Goal: Share content: Share content

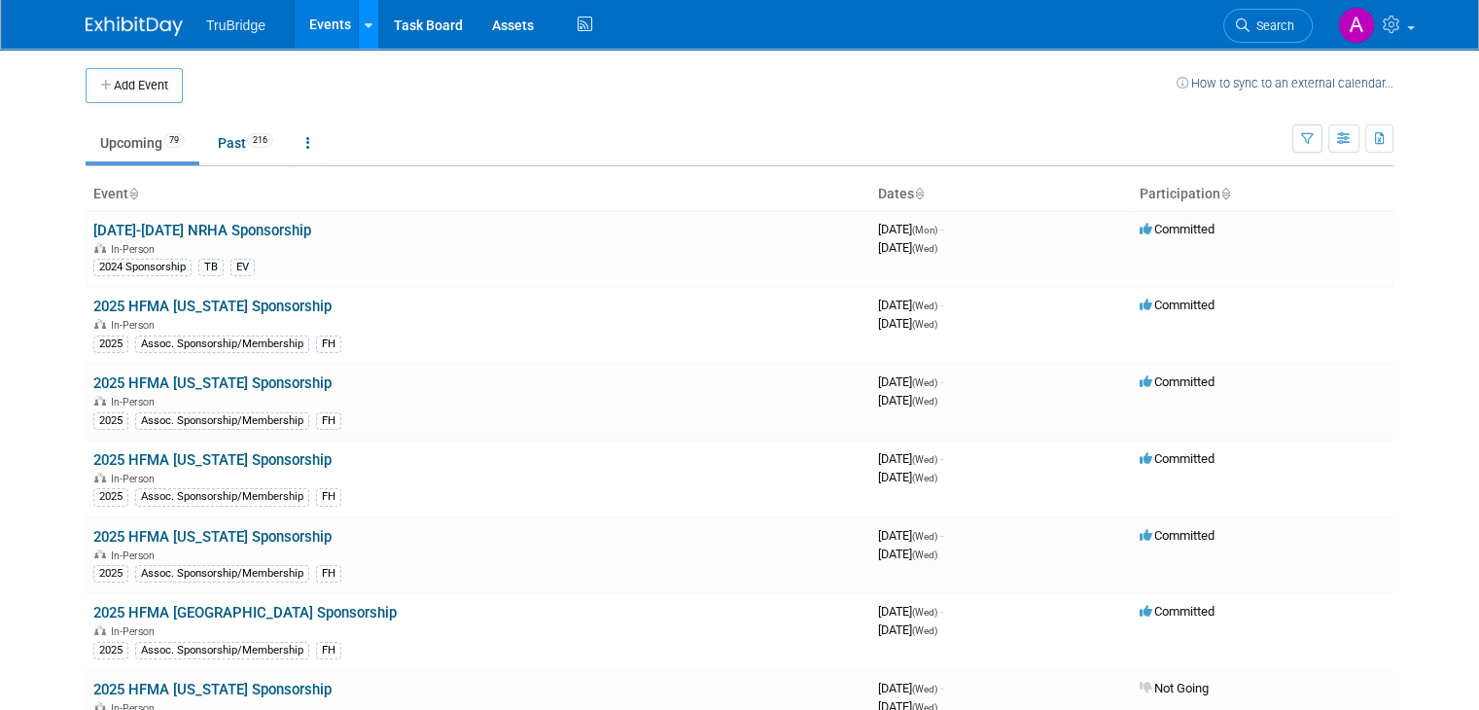
click at [365, 24] on icon at bounding box center [369, 25] width 8 height 13
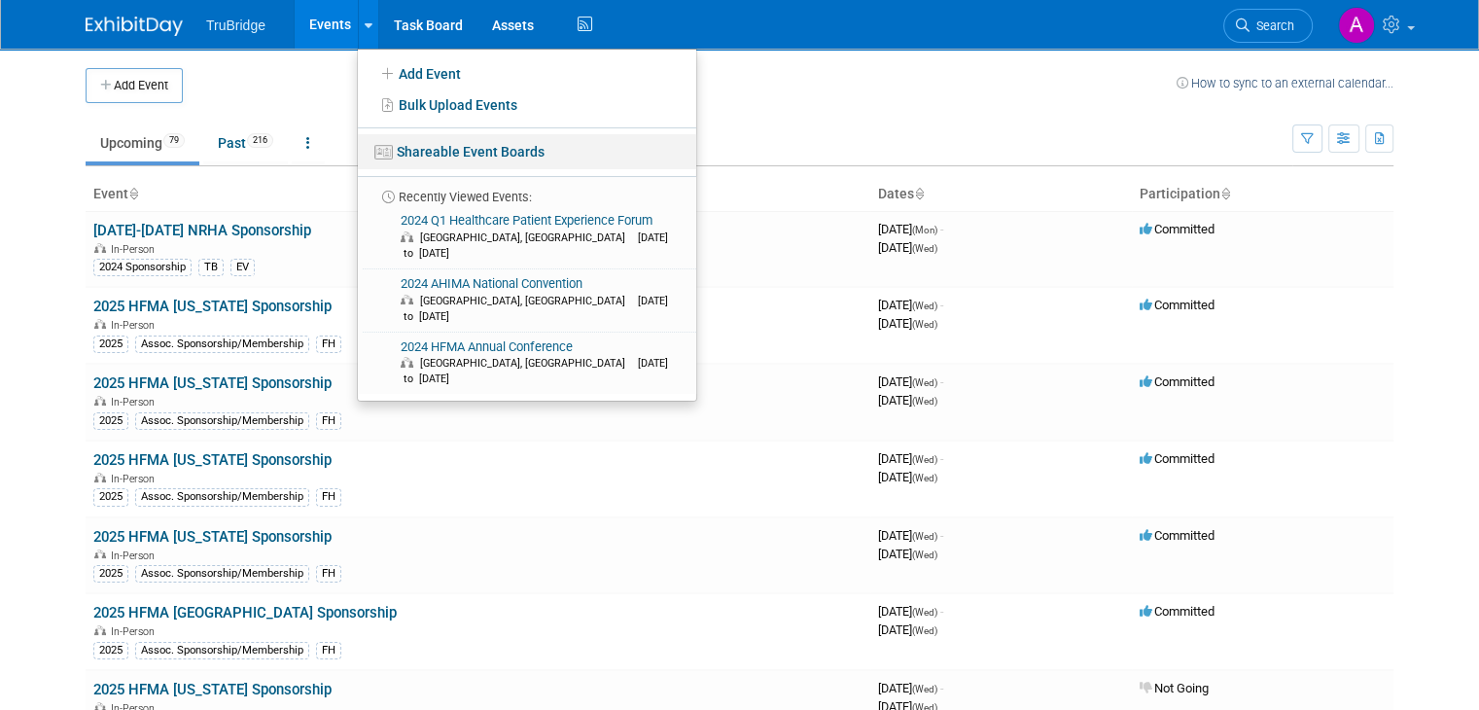
click at [469, 152] on link "Shareable Event Boards" at bounding box center [527, 151] width 338 height 35
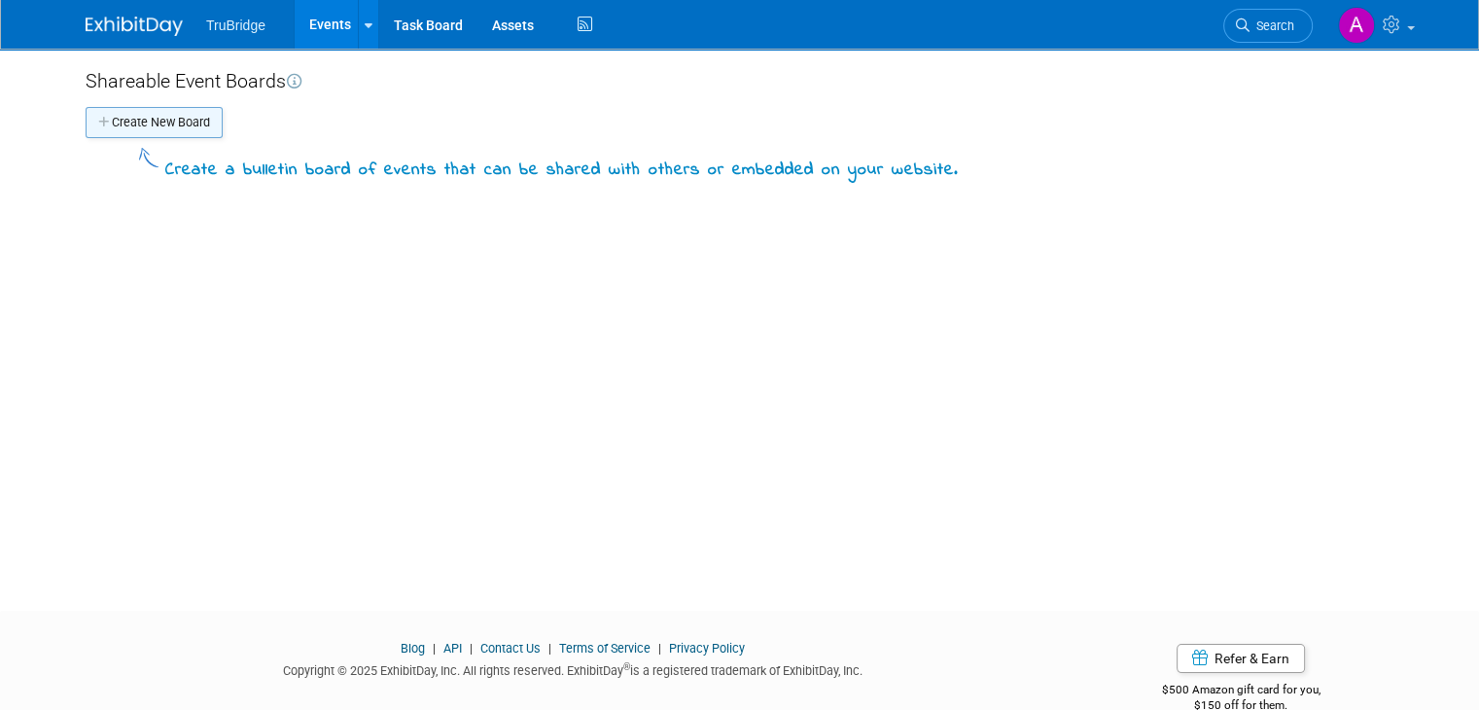
click at [156, 121] on button "Create New Board" at bounding box center [154, 122] width 137 height 31
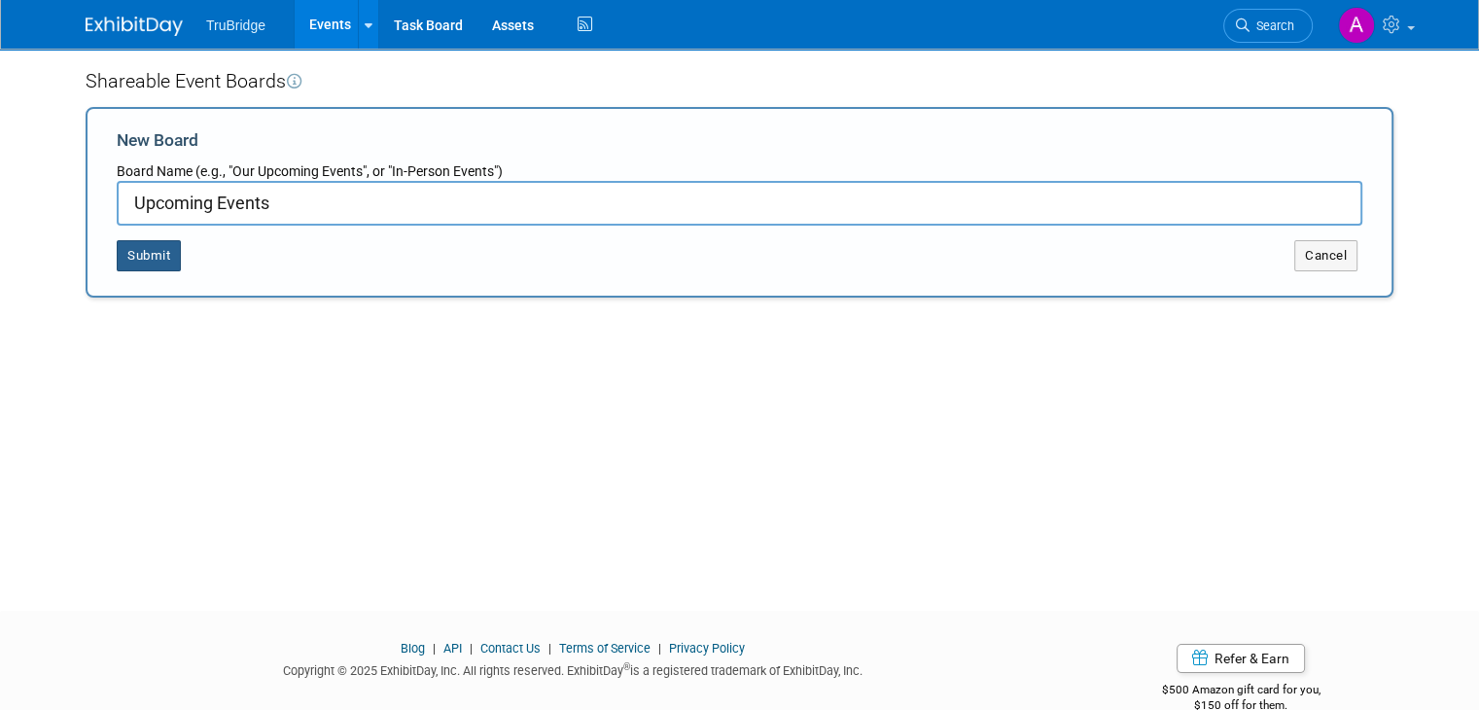
type input "Upcoming Events"
click at [117, 246] on button "Submit" at bounding box center [149, 255] width 64 height 31
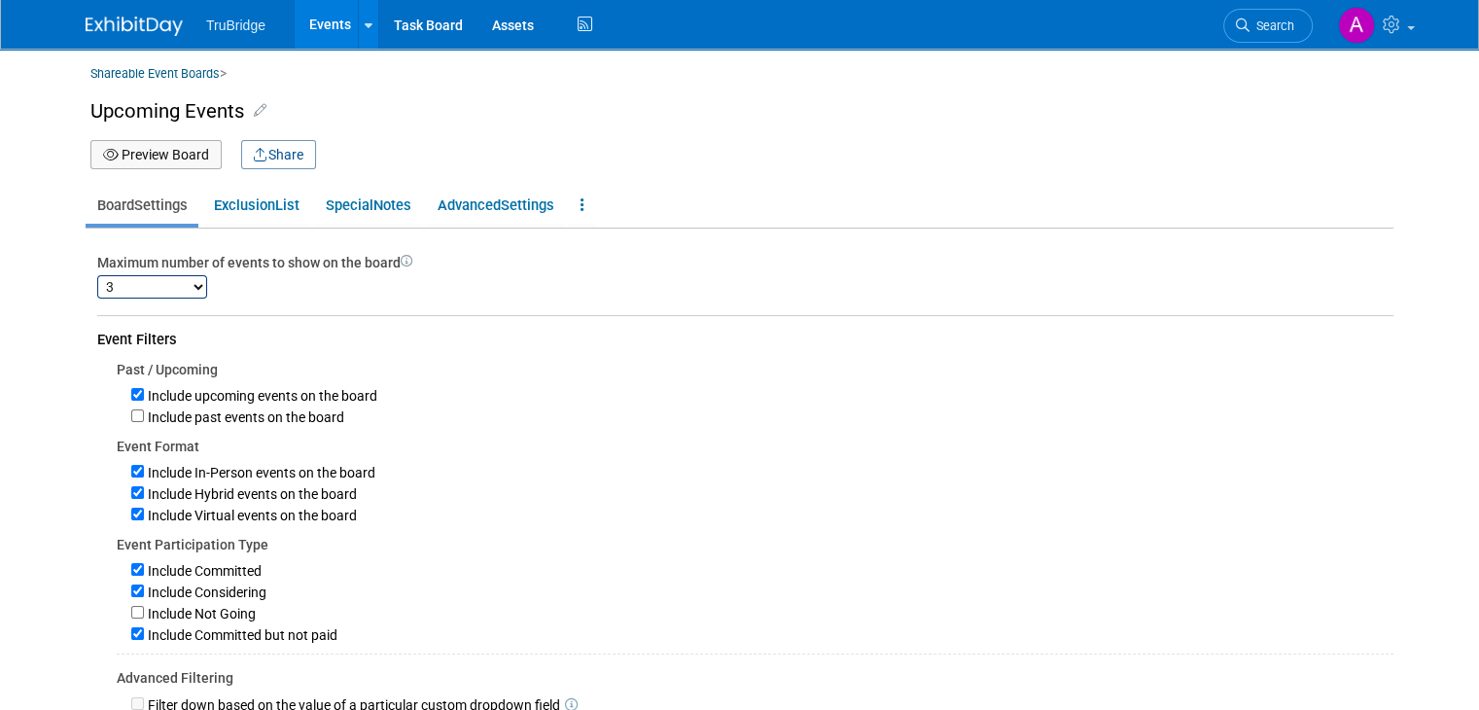
click at [268, 155] on button "Share" at bounding box center [278, 154] width 75 height 29
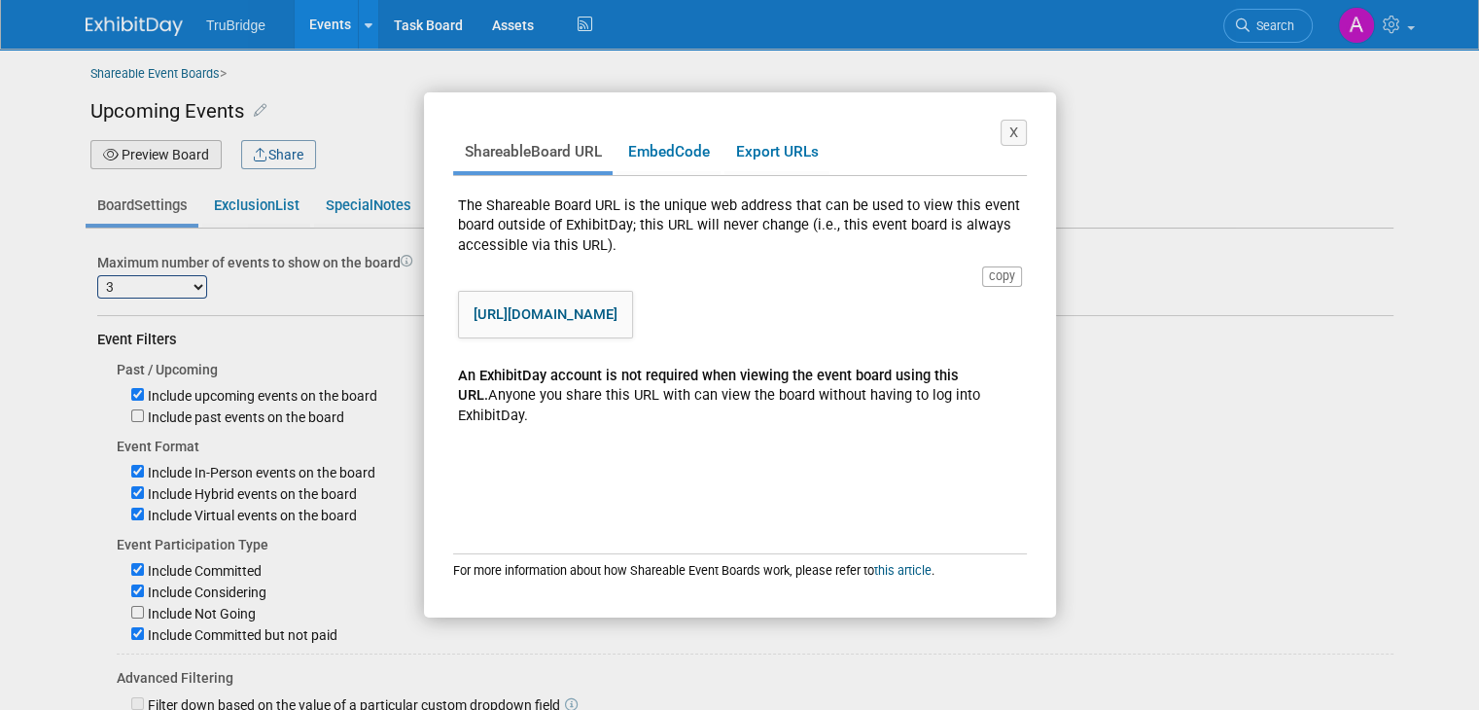
click at [618, 308] on link "https://www.exhibitday.com/eventboard/?vk=62085984017-010b4a36c4274d1ea3a62be60…" at bounding box center [546, 314] width 144 height 18
click at [1019, 130] on button "X" at bounding box center [1014, 133] width 26 height 26
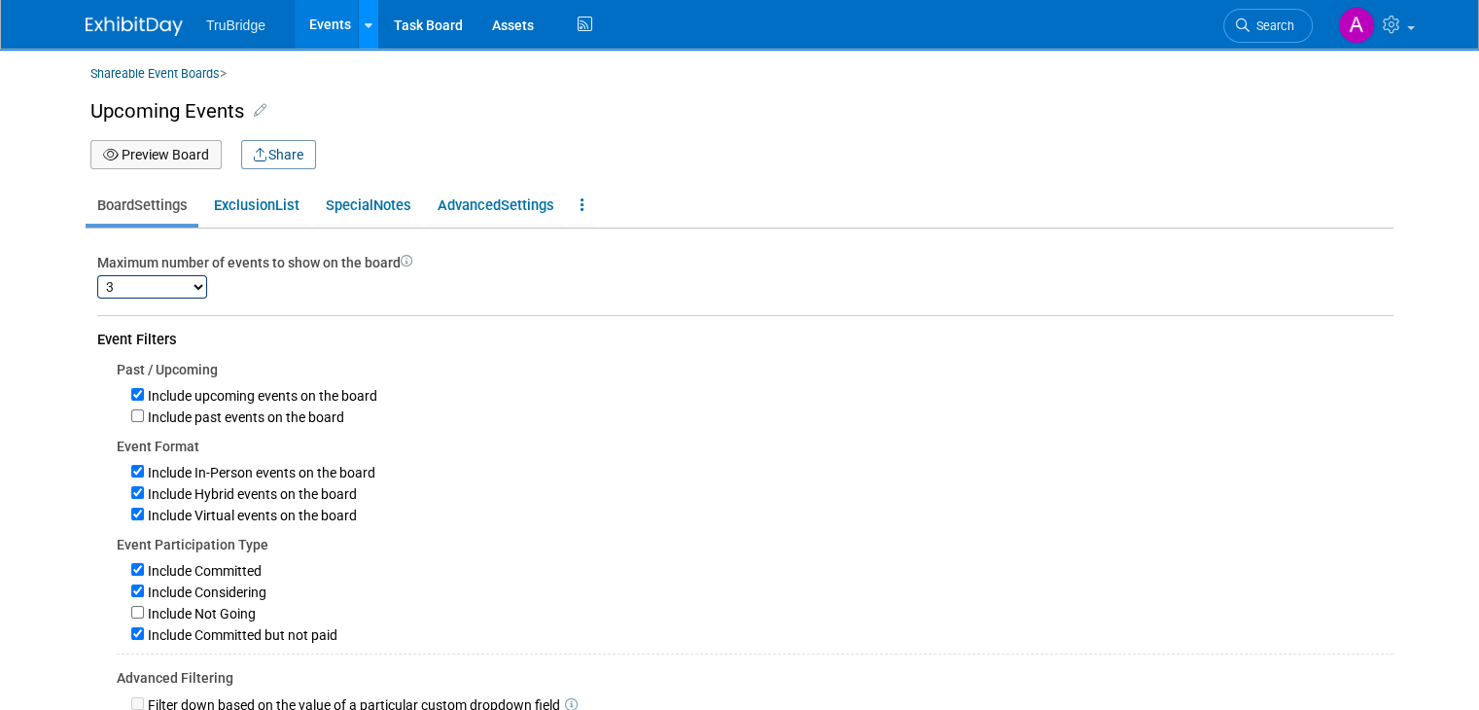
click at [365, 33] on div at bounding box center [369, 24] width 8 height 19
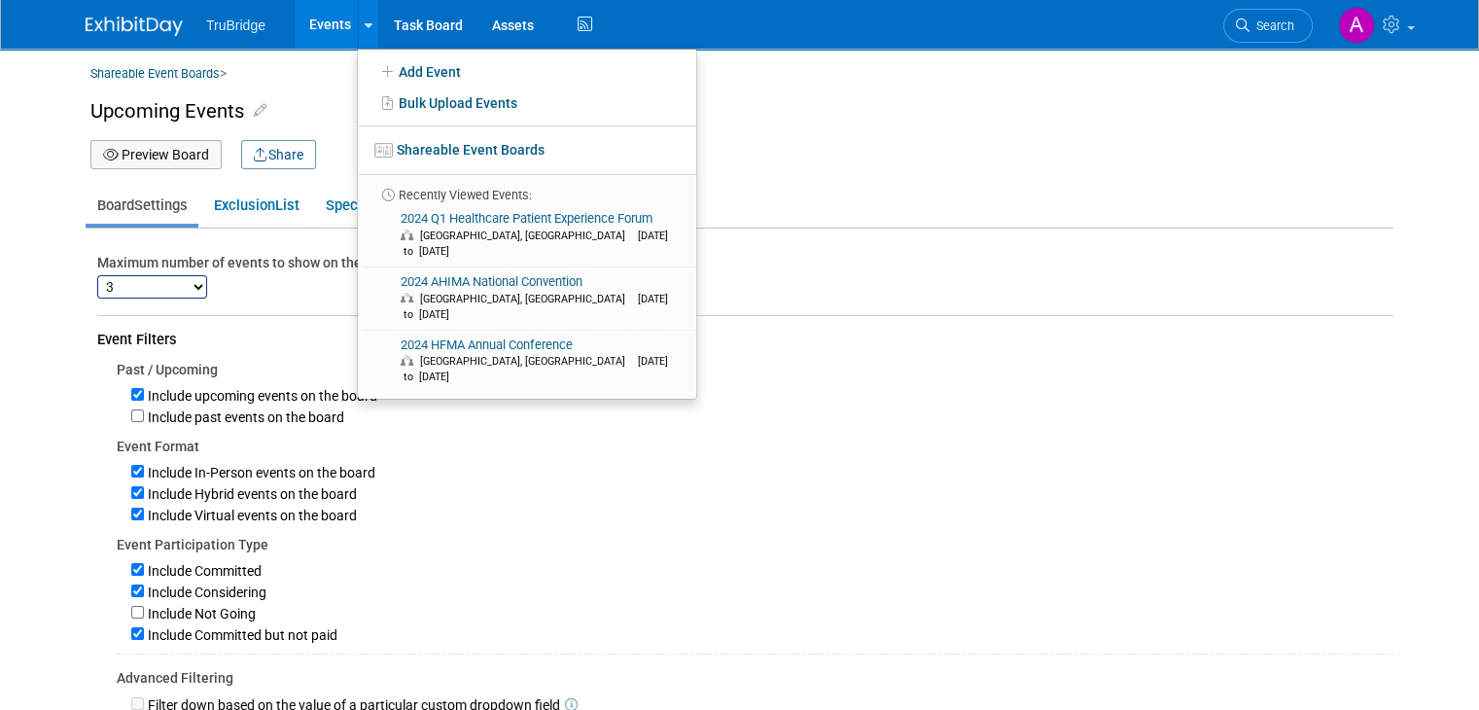
click at [300, 18] on link "Events" at bounding box center [330, 24] width 71 height 49
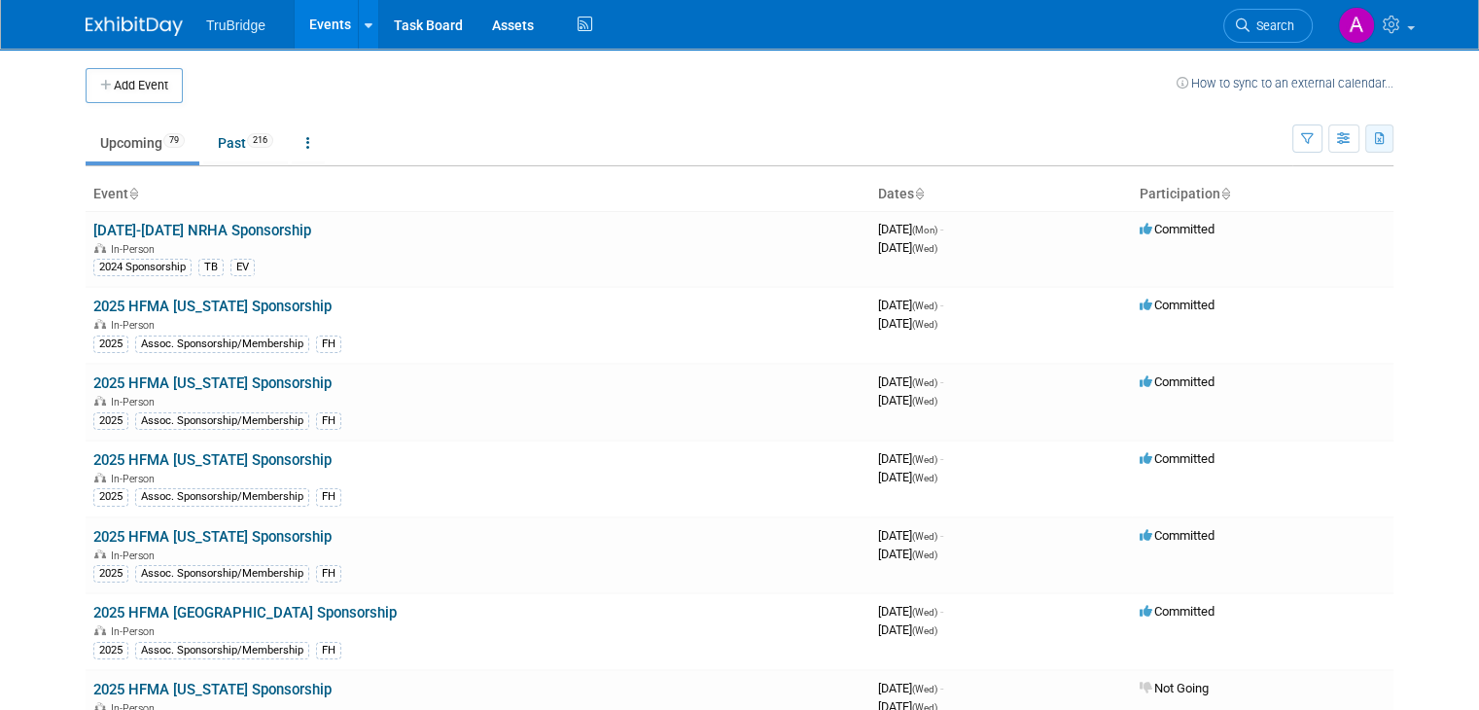
click at [1386, 141] on icon "button" at bounding box center [1380, 139] width 11 height 13
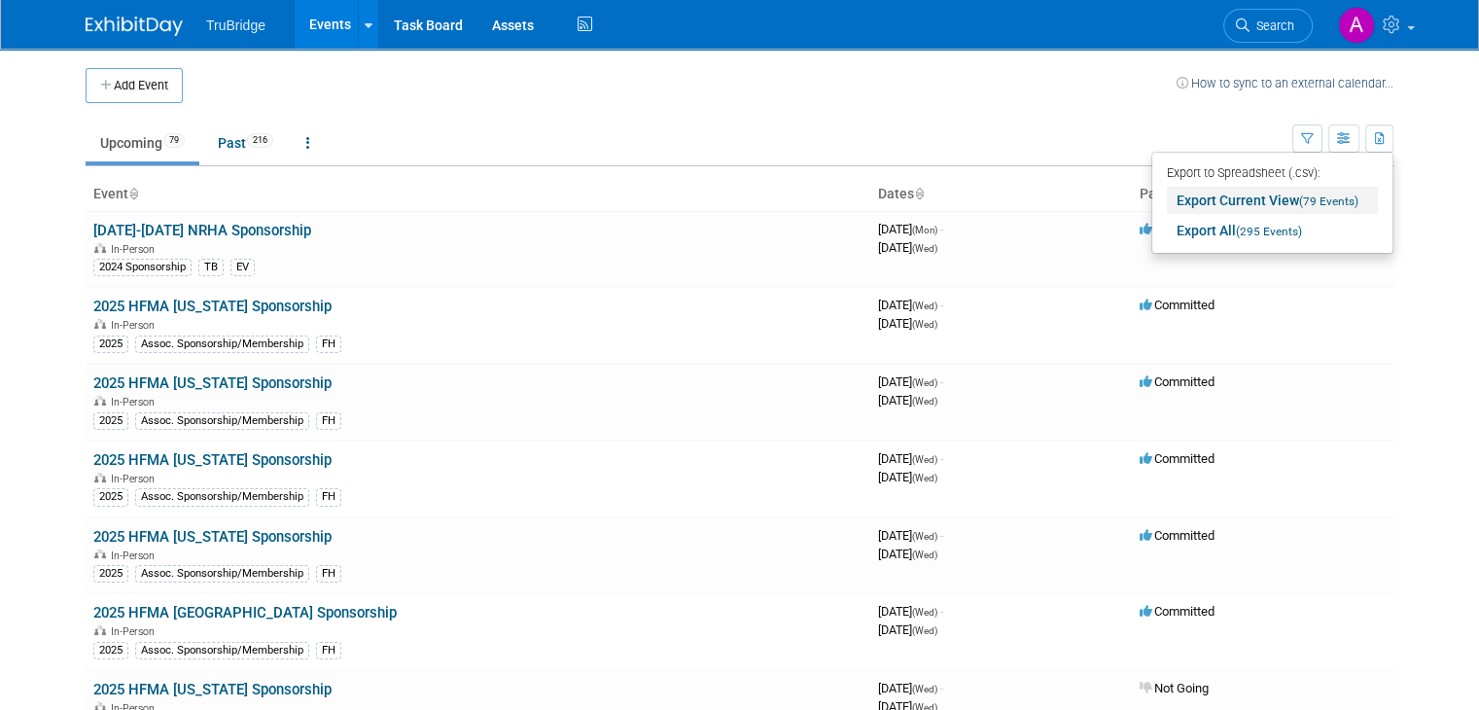
click at [1280, 195] on link "Export Current View (79 Events)" at bounding box center [1272, 200] width 211 height 27
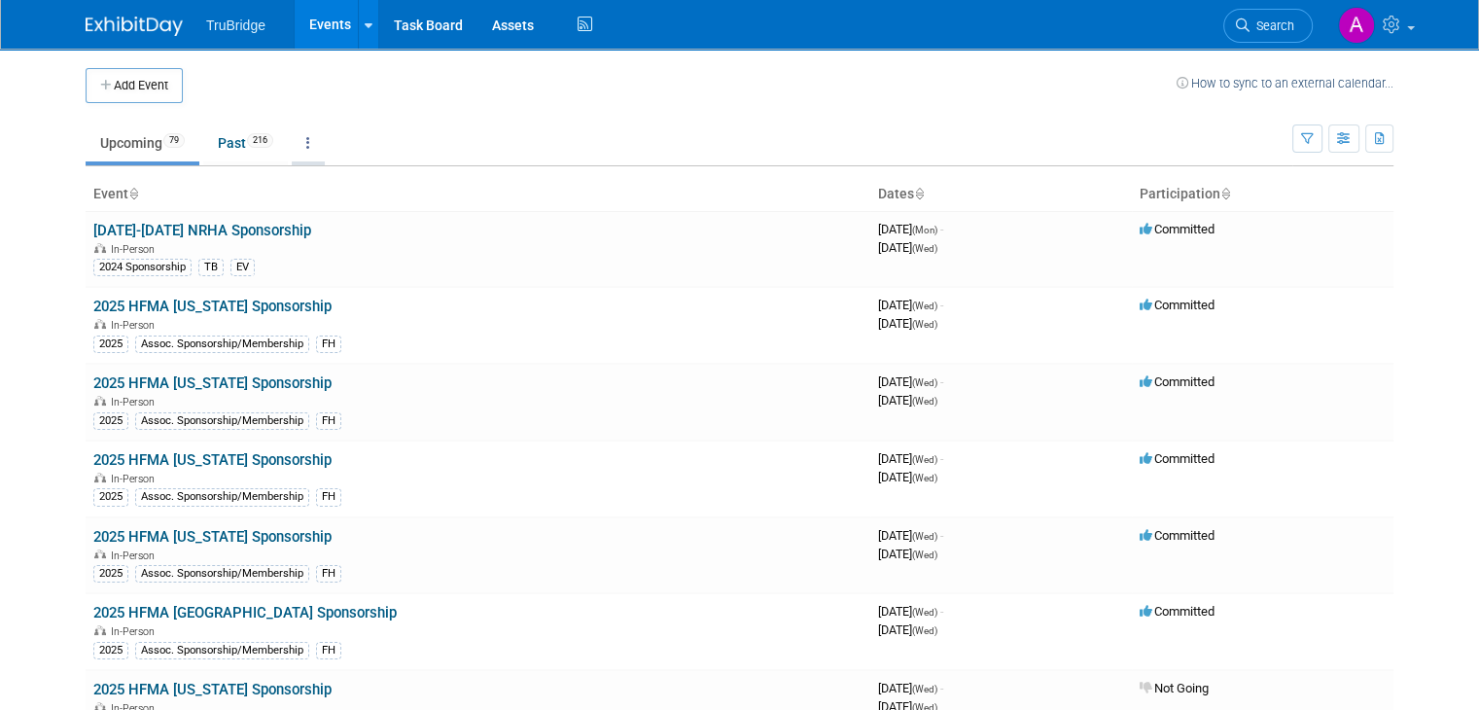
click at [306, 137] on icon at bounding box center [308, 143] width 4 height 14
click at [538, 110] on td "Upcoming 79 Past 216 All Events 295 Past and Upcoming Grouped Annually Events g…" at bounding box center [689, 134] width 1207 height 63
